Goal: Task Accomplishment & Management: Manage account settings

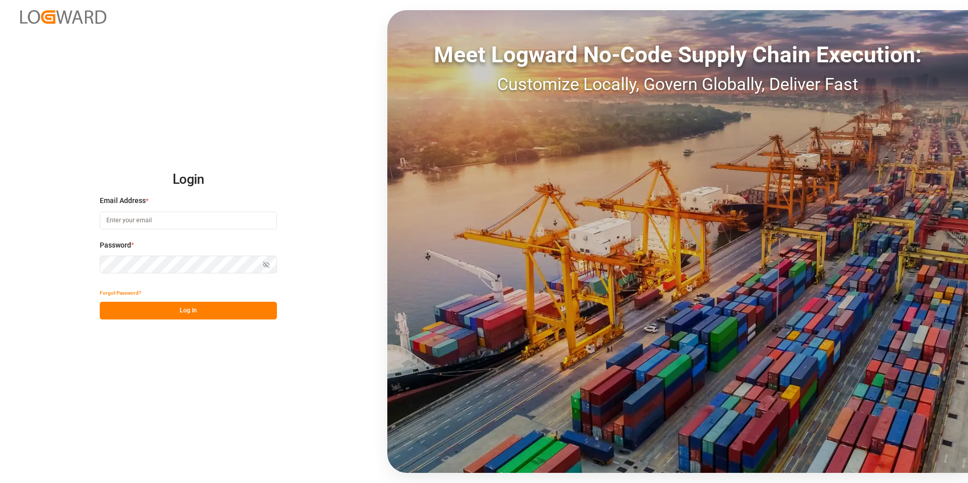
type input "[PERSON_NAME][EMAIL_ADDRESS][PERSON_NAME][DOMAIN_NAME]"
drag, startPoint x: 211, startPoint y: 306, endPoint x: 491, endPoint y: 213, distance: 295.3
click at [211, 306] on button "Log In" at bounding box center [188, 311] width 177 height 18
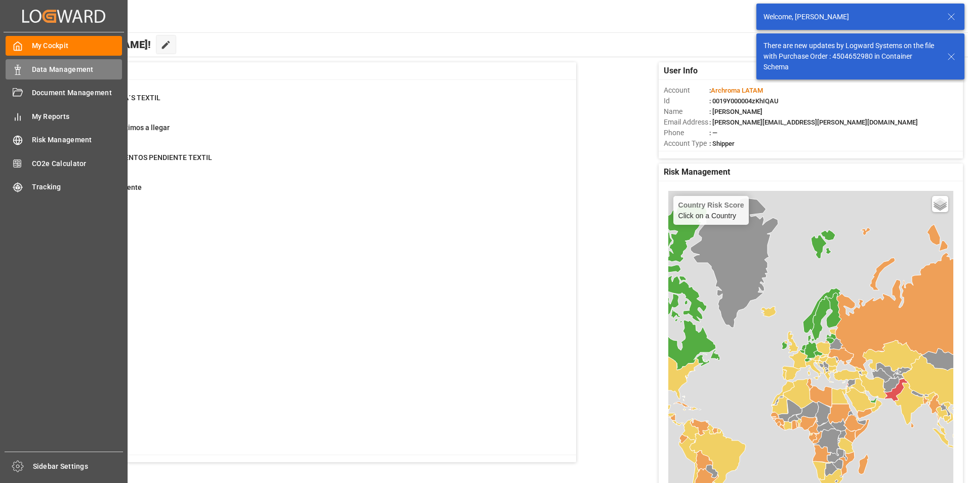
click at [19, 66] on icon at bounding box center [18, 70] width 10 height 10
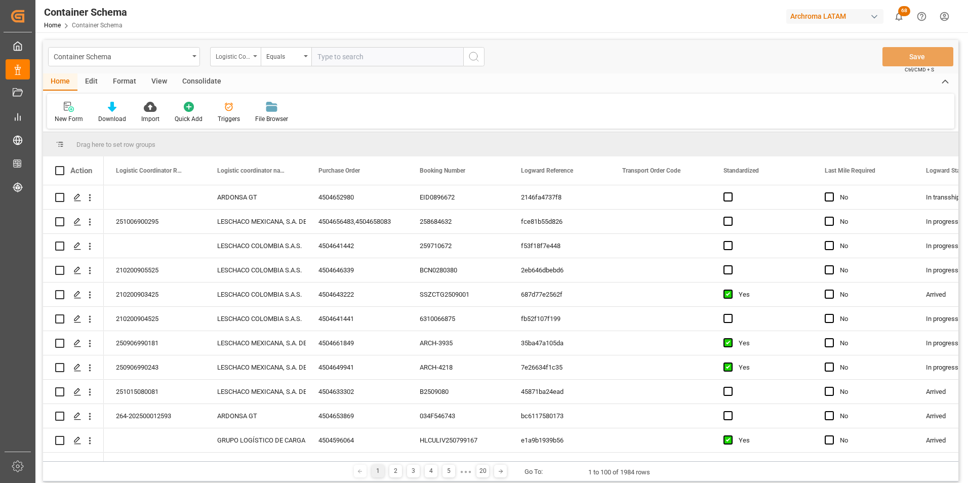
click at [250, 52] on div "Logistic Coordinator Reference Number" at bounding box center [235, 56] width 51 height 19
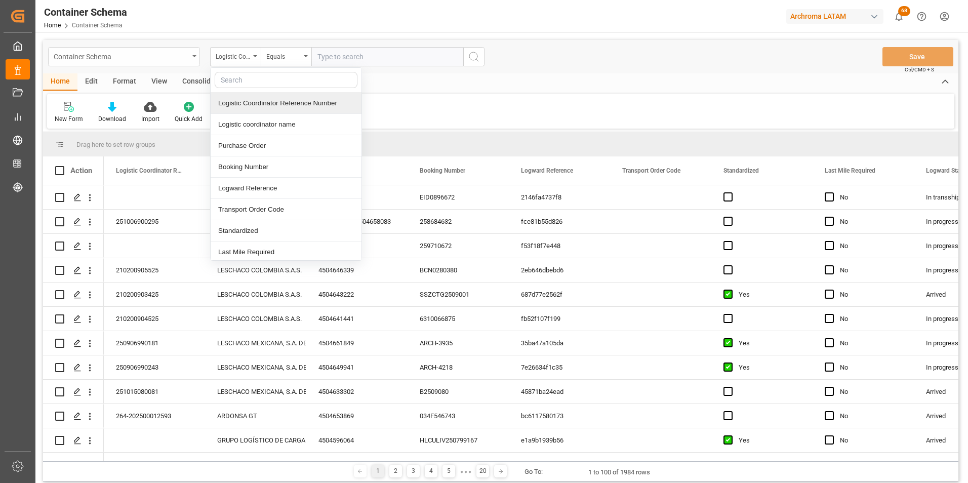
click at [142, 59] on div "Container Schema" at bounding box center [121, 56] width 135 height 13
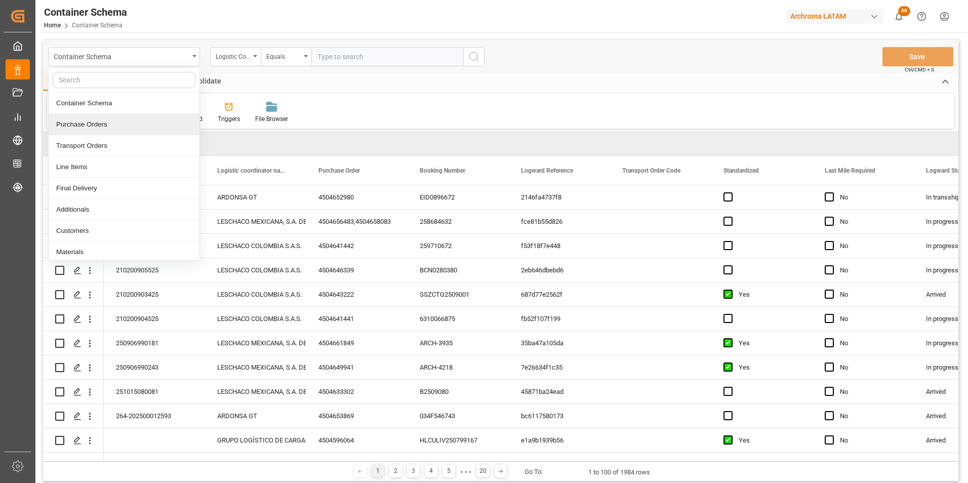
click at [120, 125] on div "Purchase Orders" at bounding box center [124, 124] width 151 height 21
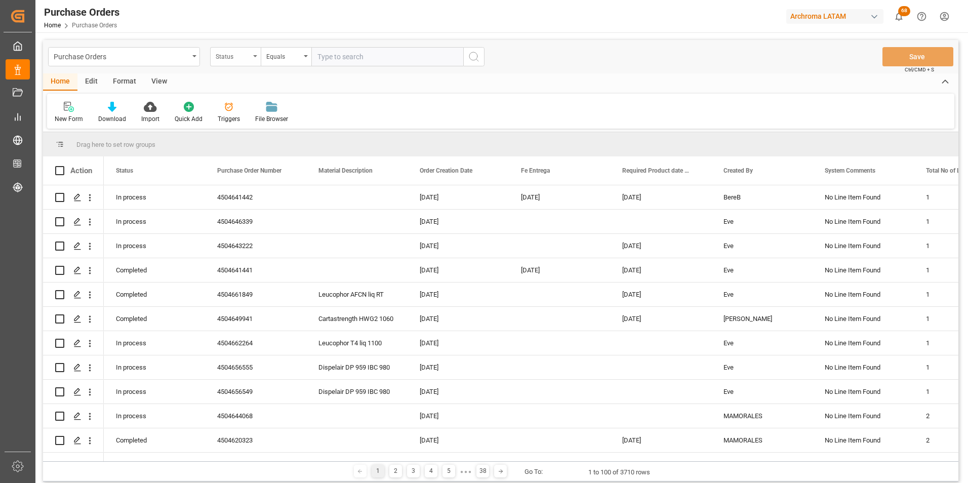
click at [253, 58] on div "Status" at bounding box center [235, 56] width 51 height 19
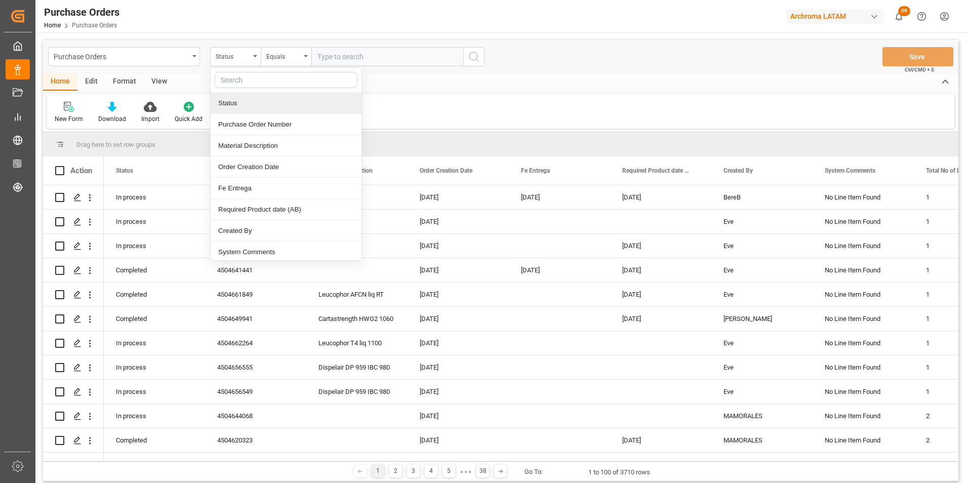
click at [255, 112] on div "Status" at bounding box center [286, 103] width 151 height 21
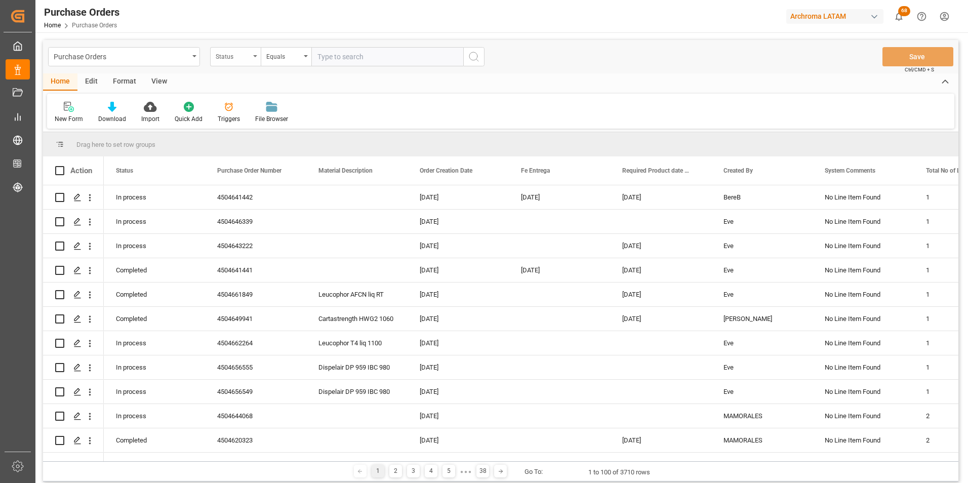
click at [249, 58] on div "Status" at bounding box center [233, 56] width 34 height 12
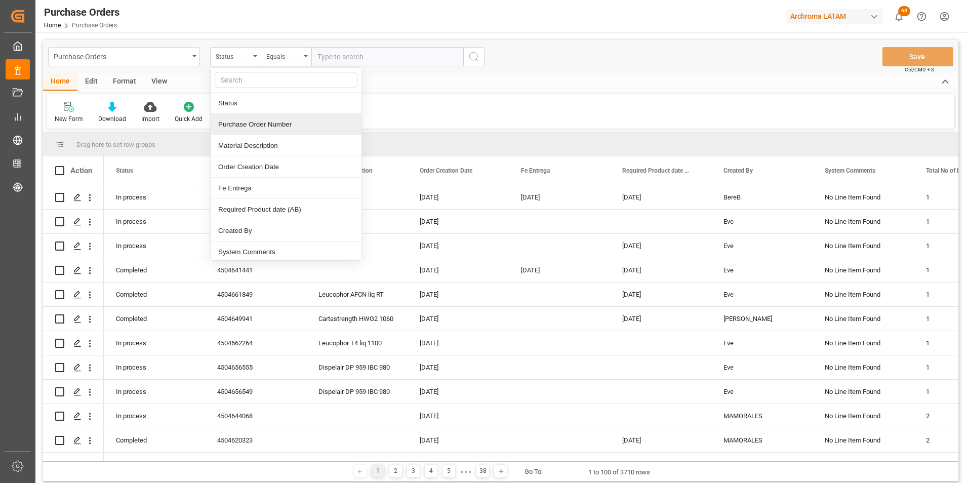
click at [254, 123] on div "Purchase Order Number" at bounding box center [286, 124] width 151 height 21
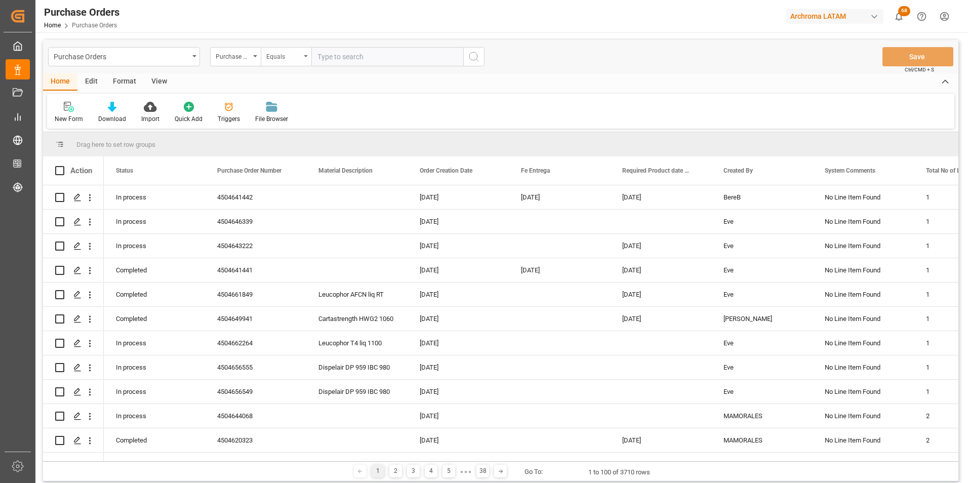
click at [282, 57] on div "Equals" at bounding box center [283, 56] width 34 height 12
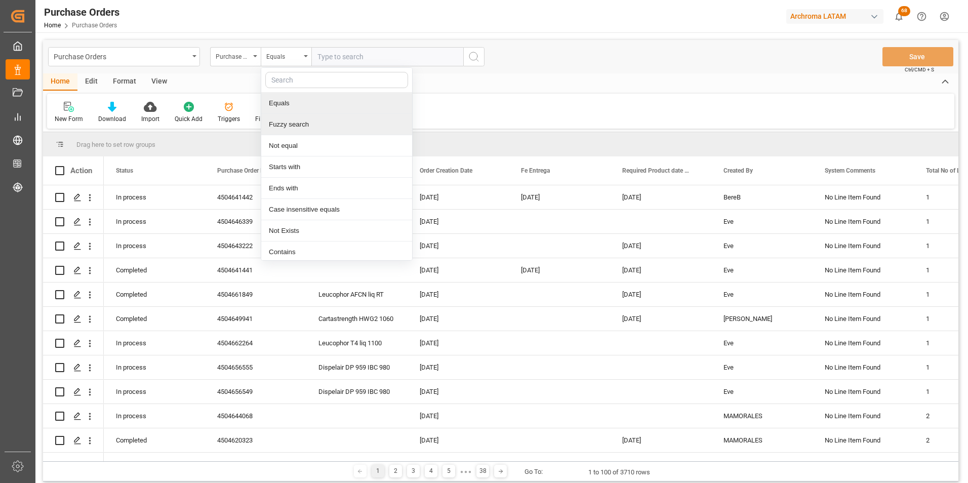
click at [302, 121] on div "Fuzzy search" at bounding box center [336, 124] width 151 height 21
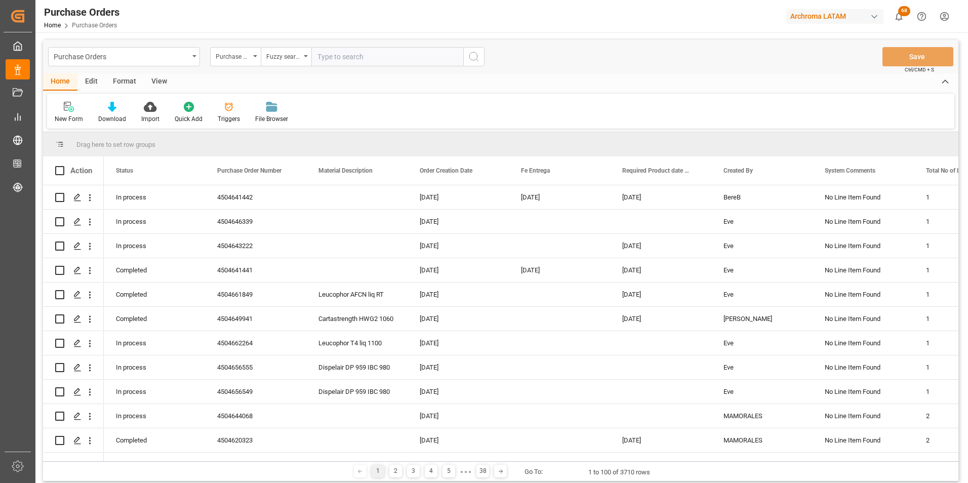
paste input "4504658066"
type input "4504658066"
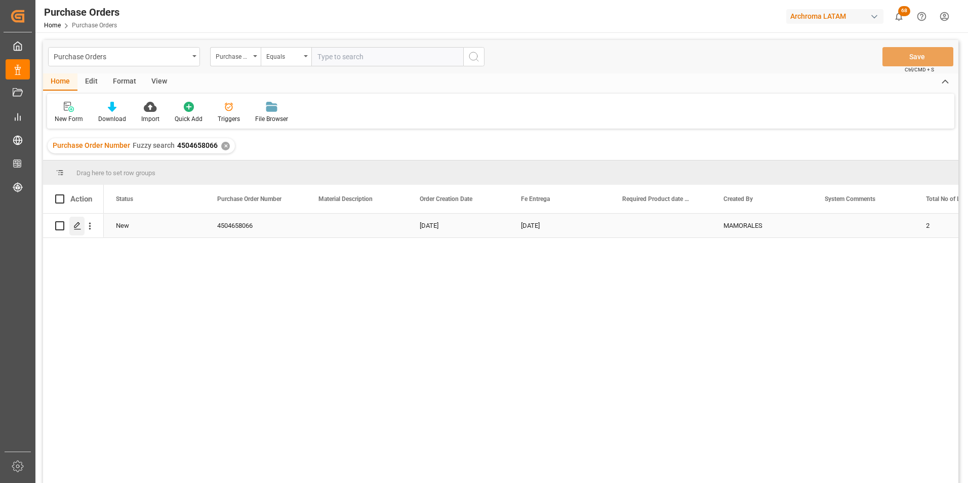
click at [80, 229] on icon "Press SPACE to select this row." at bounding box center [77, 226] width 8 height 8
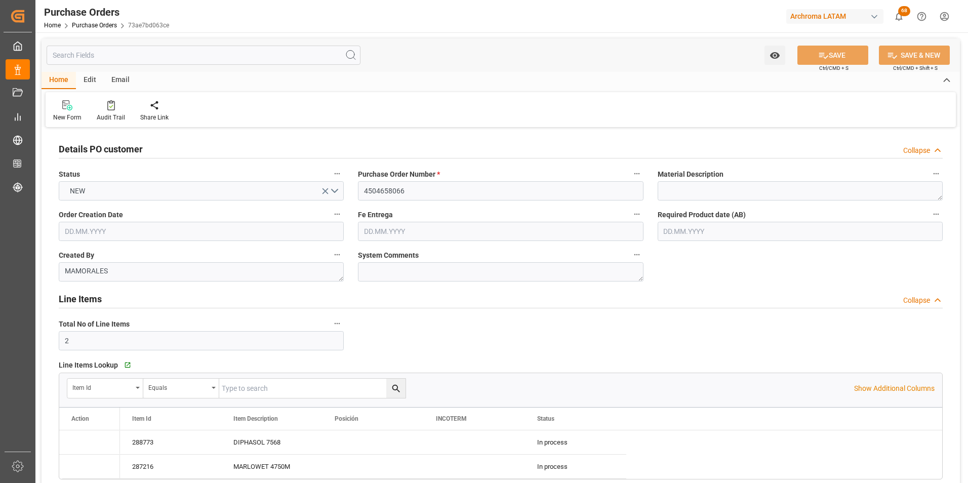
type input "[DATE]"
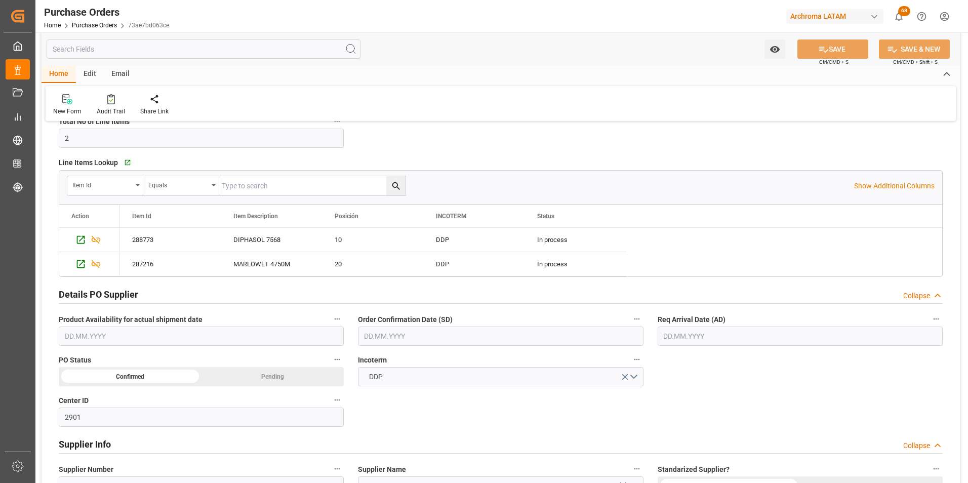
scroll to position [354, 0]
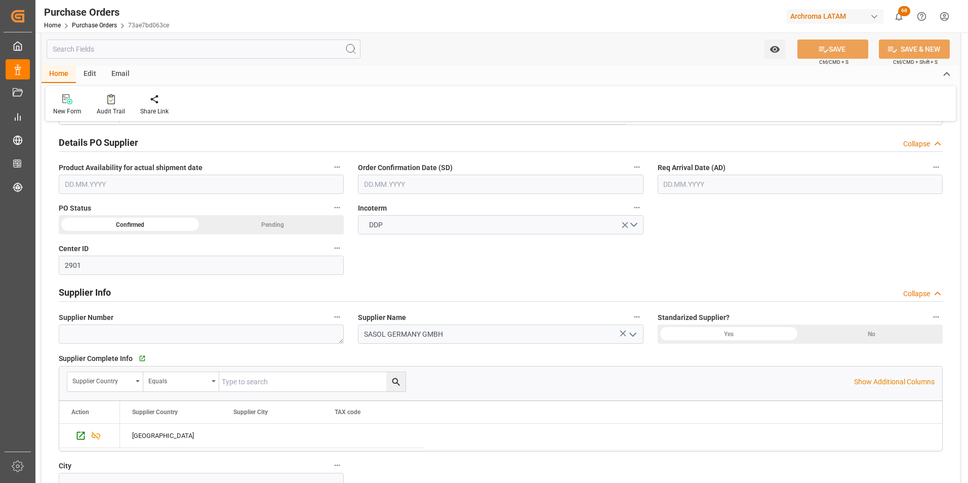
click at [405, 186] on input "text" at bounding box center [500, 184] width 285 height 19
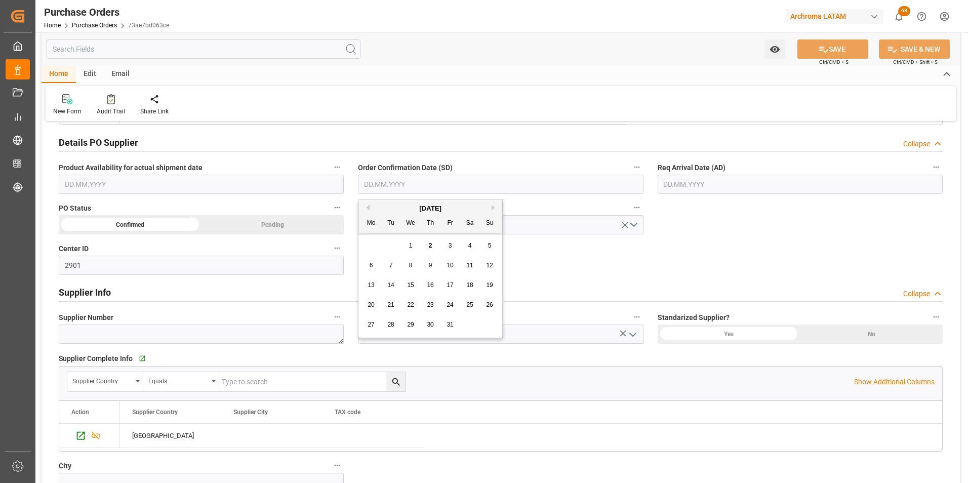
click at [373, 241] on div "29 30 1 2 3 4 5" at bounding box center [431, 246] width 138 height 20
click at [408, 325] on span "29" at bounding box center [410, 324] width 7 height 7
type input "[DATE]"
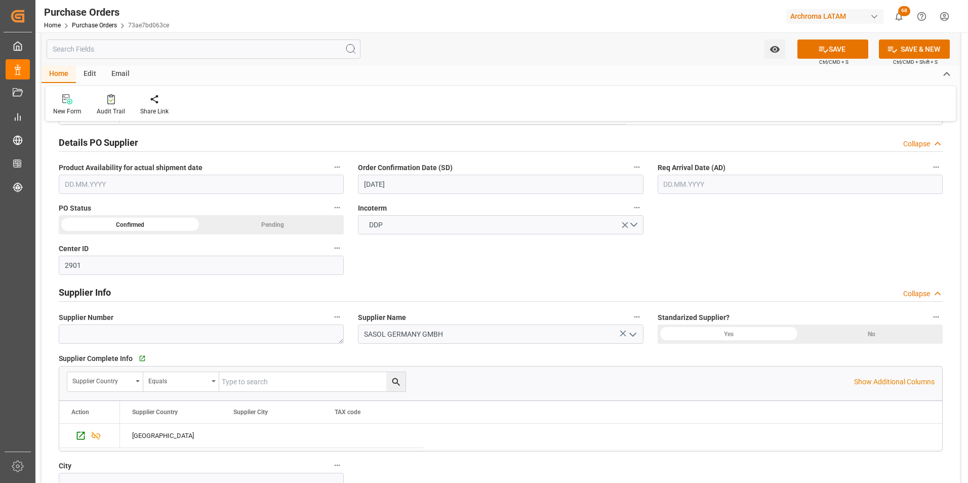
click at [709, 188] on input "text" at bounding box center [800, 184] width 285 height 19
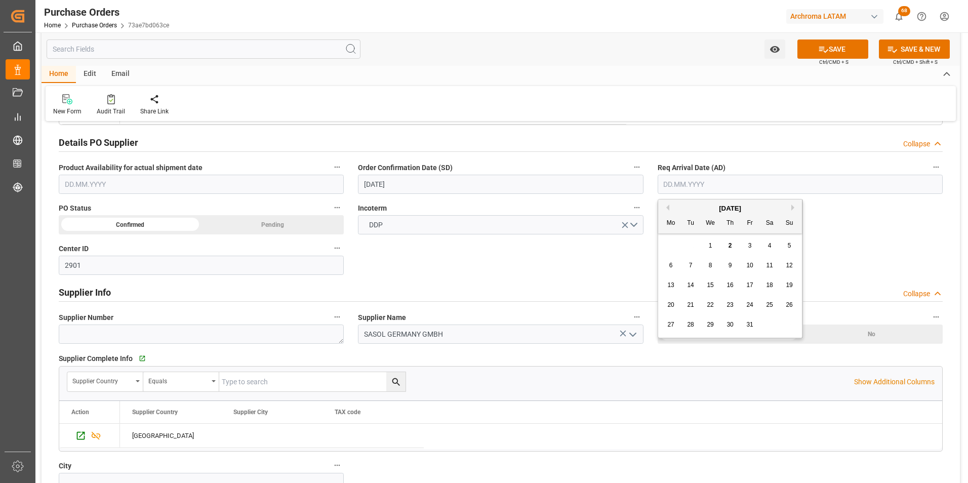
click at [663, 242] on div "29 30 1 2 3 4 5" at bounding box center [730, 246] width 138 height 20
click at [792, 206] on button "Next Month" at bounding box center [794, 208] width 6 height 6
click at [690, 267] on span "9" at bounding box center [691, 265] width 4 height 7
type input "[DATE]"
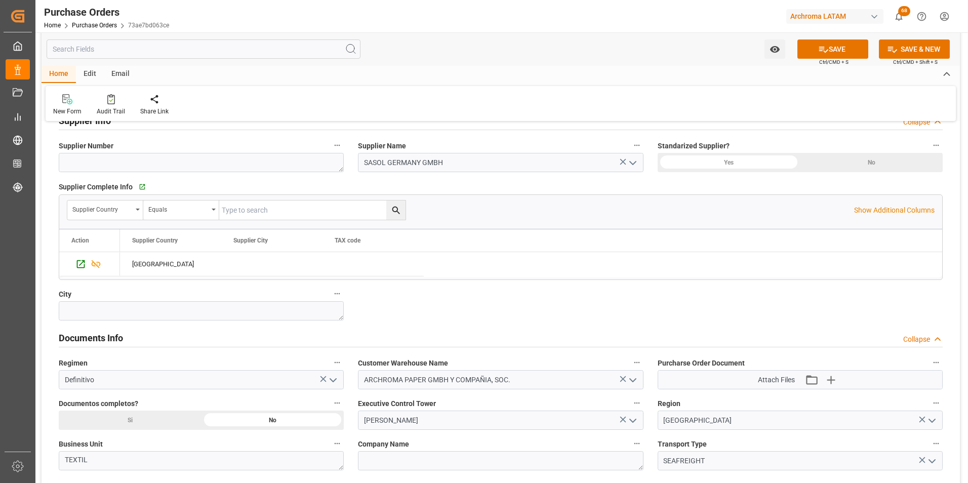
scroll to position [557, 0]
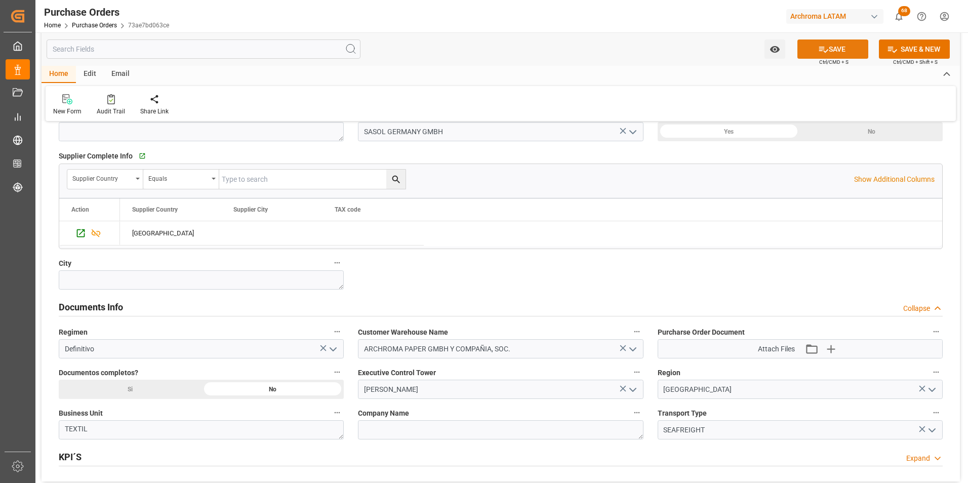
click at [840, 51] on button "SAVE" at bounding box center [833, 48] width 71 height 19
